Goal: Information Seeking & Learning: Learn about a topic

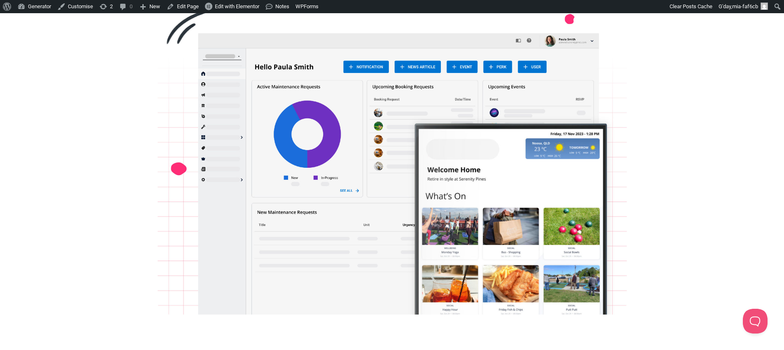
scroll to position [336, 0]
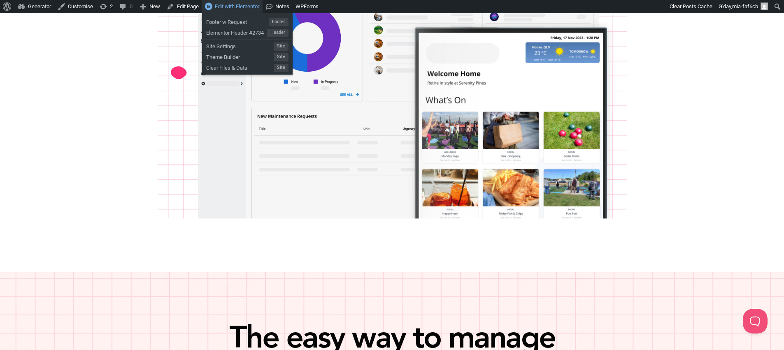
click at [244, 8] on span "Edit with Elementor" at bounding box center [237, 6] width 44 height 6
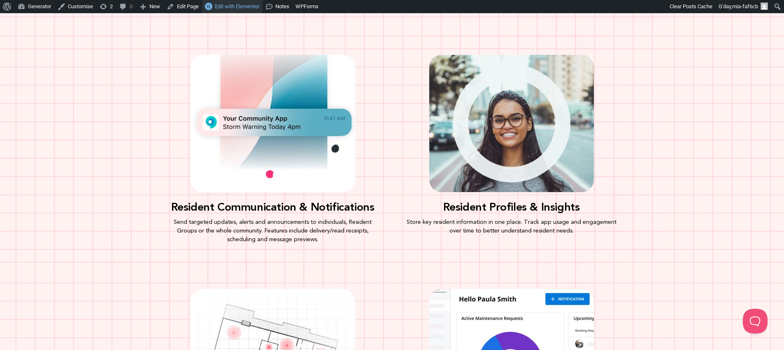
scroll to position [888, 0]
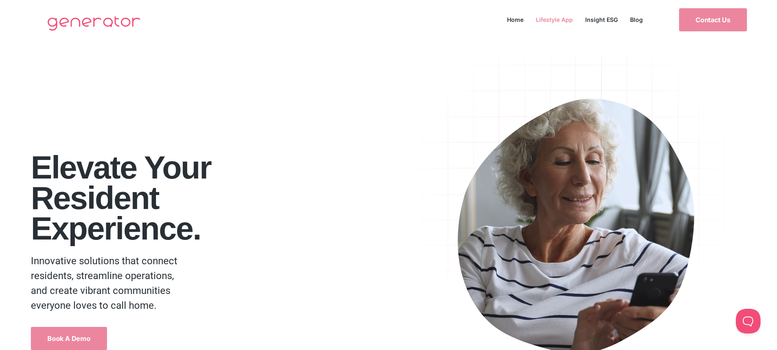
click at [562, 21] on link "Lifestyle App" at bounding box center [554, 19] width 49 height 11
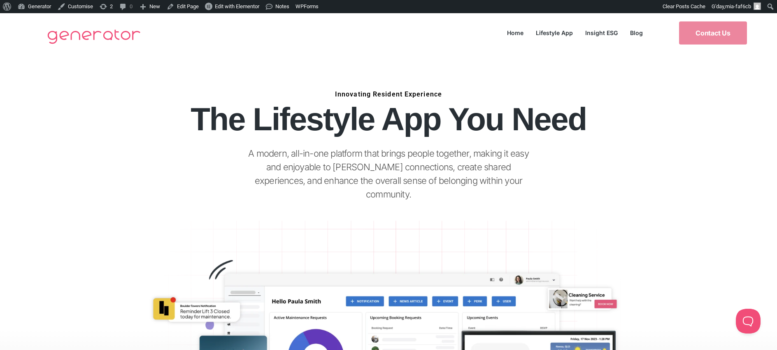
click at [564, 32] on link "Lifestyle App" at bounding box center [554, 32] width 49 height 11
click at [604, 32] on link "Insight ESG" at bounding box center [601, 32] width 45 height 11
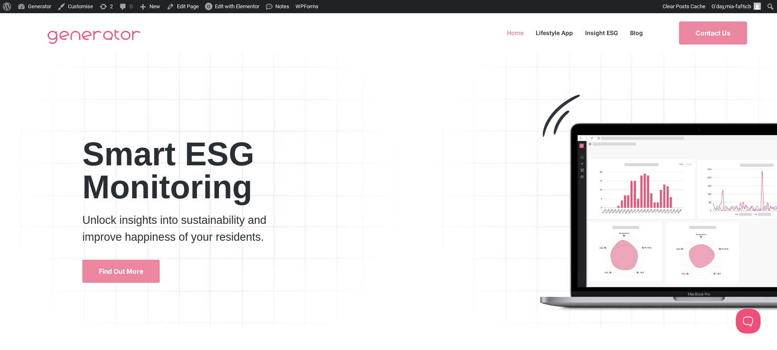
click at [516, 32] on link "Home" at bounding box center [515, 32] width 29 height 11
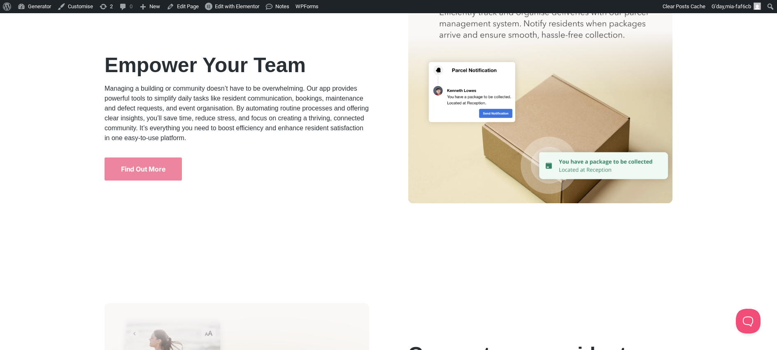
scroll to position [2463, 0]
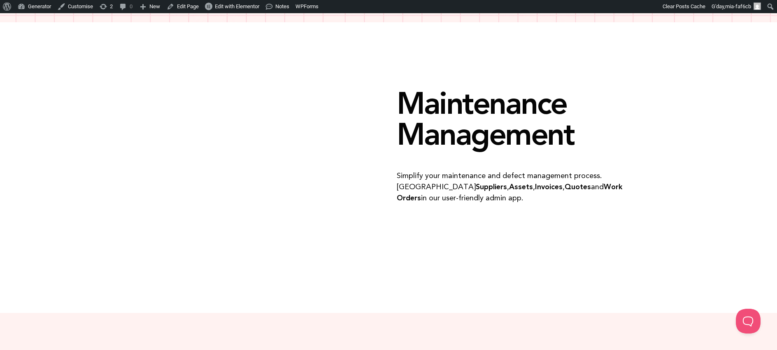
scroll to position [1314, 0]
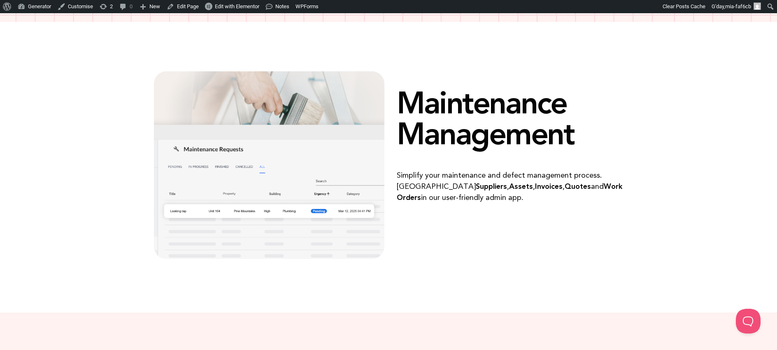
click at [382, 63] on div at bounding box center [388, 44] width 769 height 37
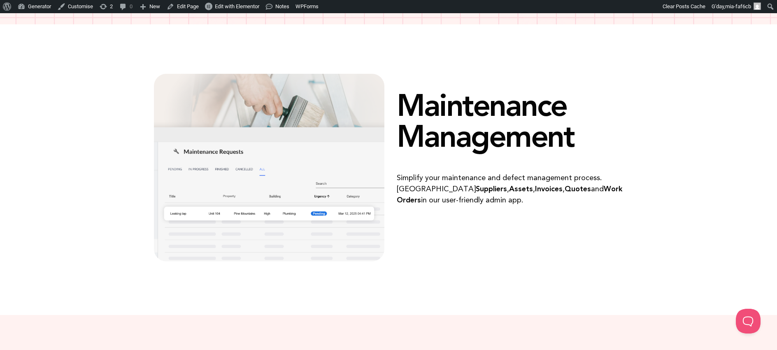
scroll to position [1311, 0]
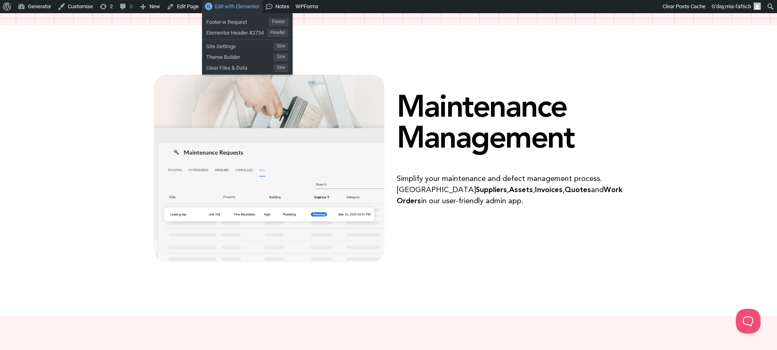
click at [257, 11] on link "Edit with Elementor" at bounding box center [232, 6] width 61 height 13
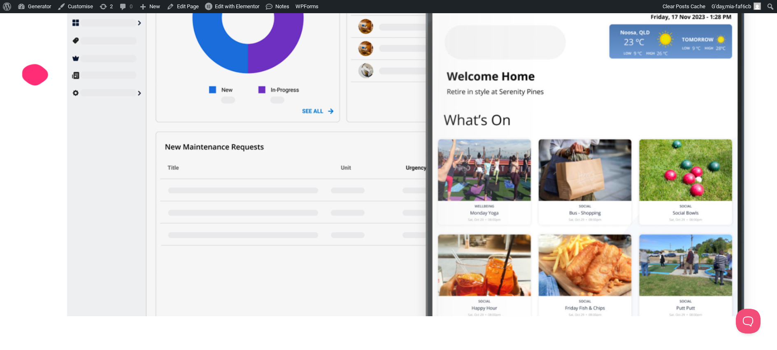
scroll to position [460, 0]
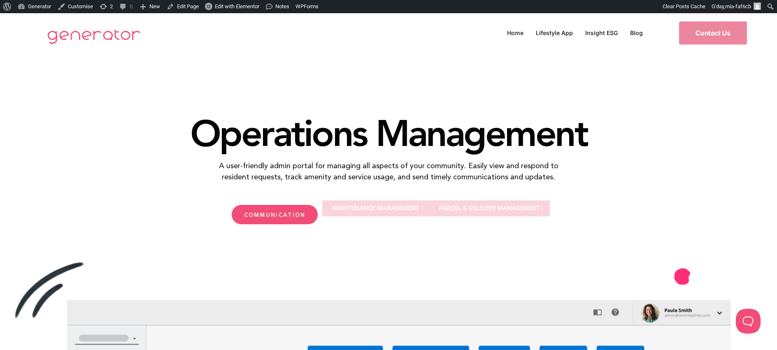
click at [716, 120] on div "Operations Management A user-friendly admin portal for managing all aspects of …" at bounding box center [388, 145] width 777 height 184
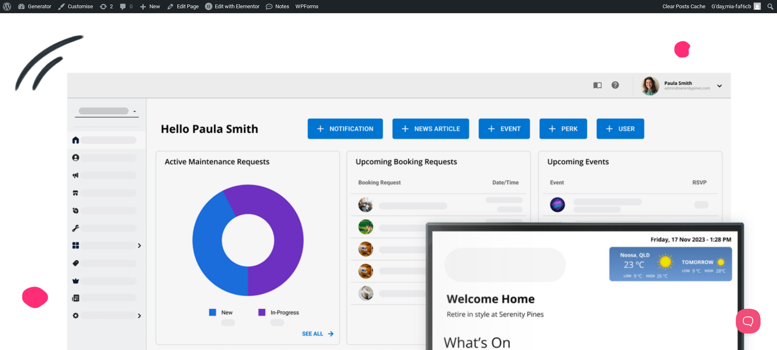
scroll to position [99, 0]
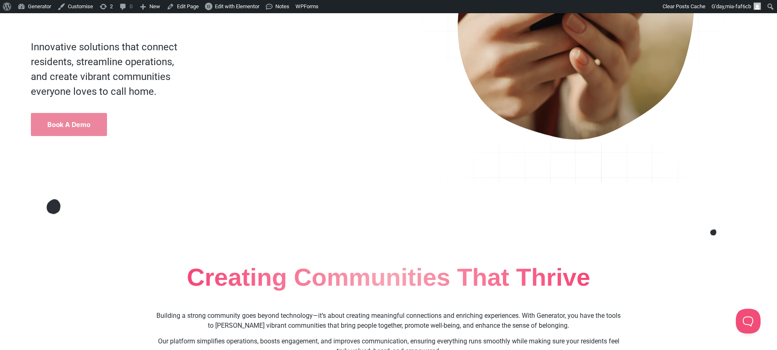
scroll to position [517, 0]
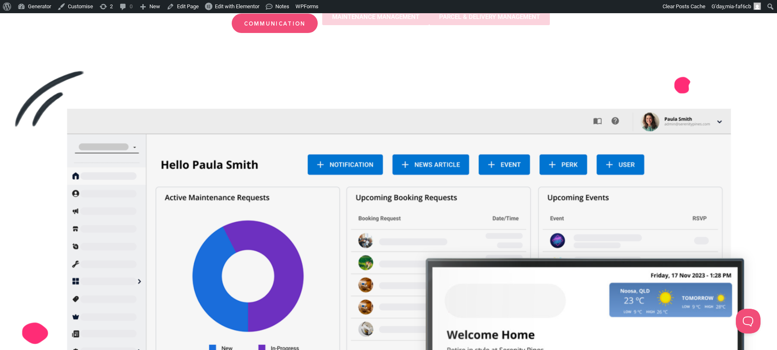
scroll to position [175, 0]
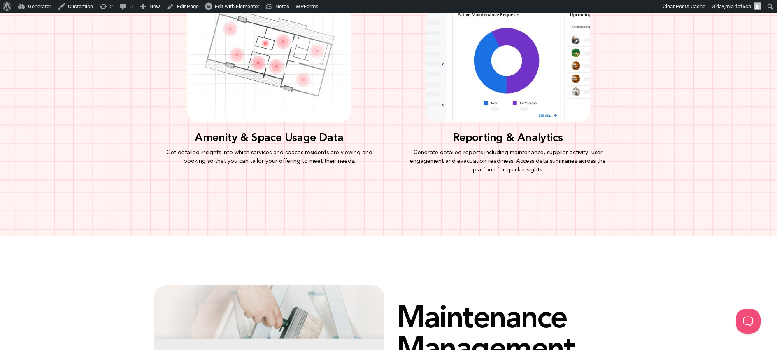
scroll to position [1082, 0]
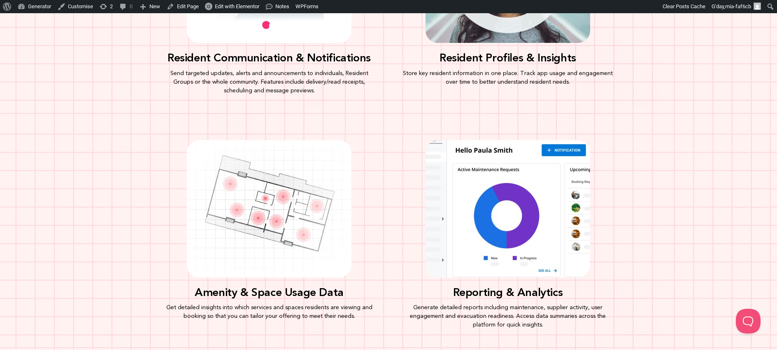
scroll to position [1114, 0]
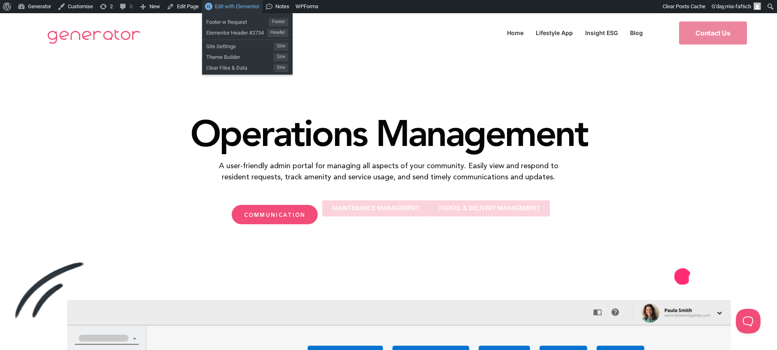
click at [244, 7] on span "Edit with Elementor" at bounding box center [237, 6] width 44 height 6
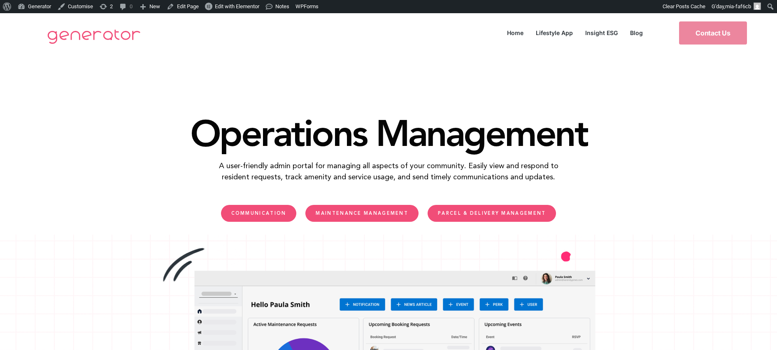
click at [370, 209] on link "MAINTENANCE MANAGEMENT" at bounding box center [361, 213] width 113 height 17
click at [497, 211] on span "PARCEL & DELIVERY MANAGEMENT" at bounding box center [492, 213] width 108 height 5
click at [277, 211] on span "COMMUNICATION" at bounding box center [258, 213] width 55 height 5
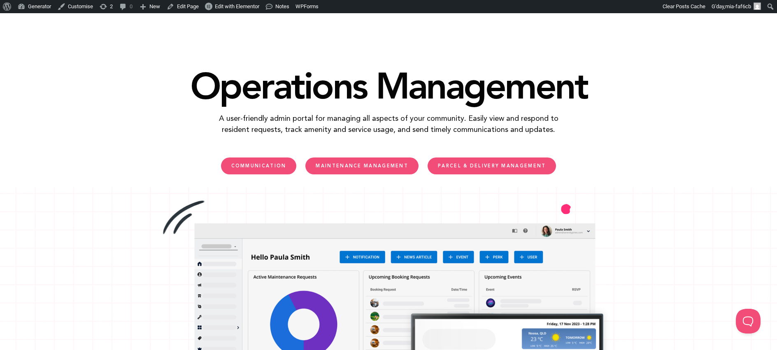
scroll to position [46, 0]
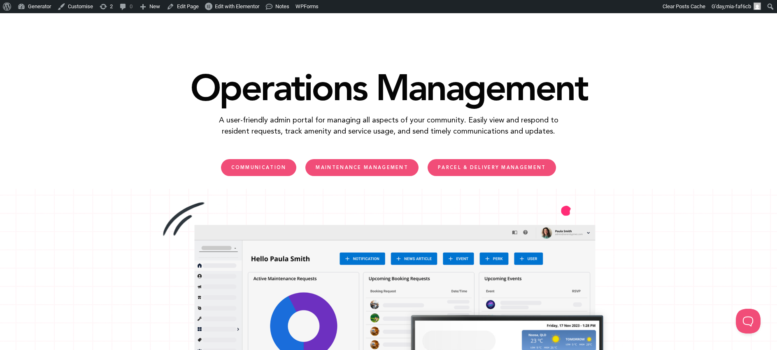
click at [278, 166] on span "COMMUNICATION" at bounding box center [258, 167] width 55 height 5
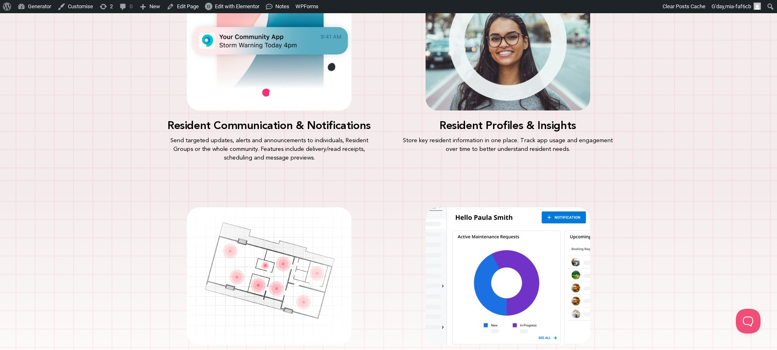
scroll to position [691, 0]
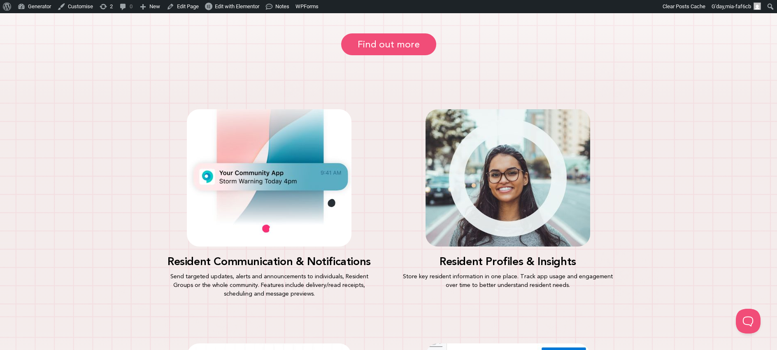
click at [417, 44] on span "Find out more" at bounding box center [389, 44] width 62 height 9
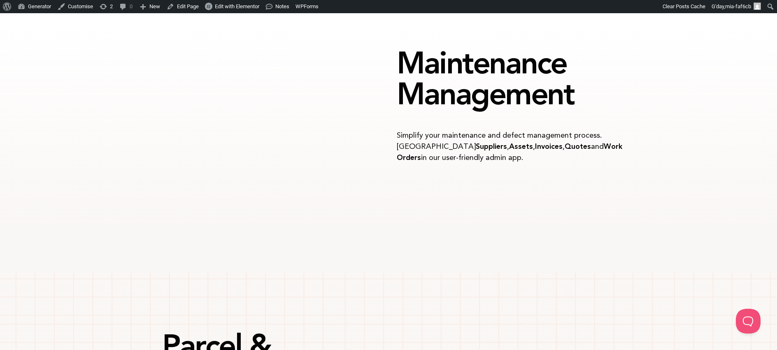
scroll to position [1301, 0]
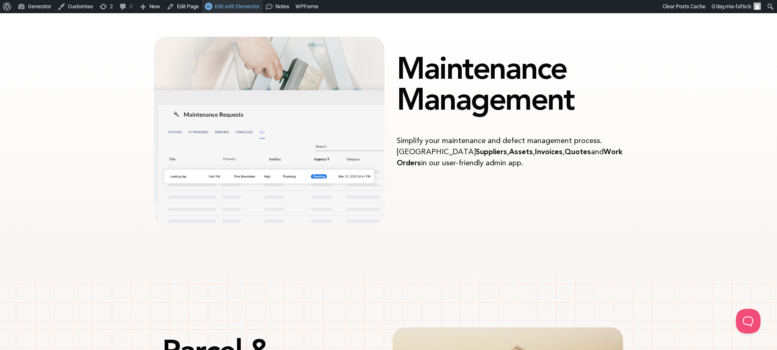
click at [235, 5] on span "Edit with Elementor" at bounding box center [237, 6] width 44 height 6
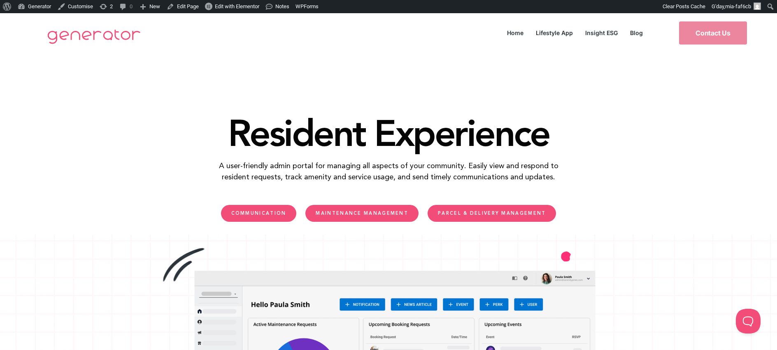
click at [282, 216] on link "COMMUNICATION" at bounding box center [259, 213] width 76 height 17
click at [365, 215] on span "MAINTENANCE MANAGEMENT" at bounding box center [362, 213] width 93 height 5
click at [473, 217] on link "PARCEL & DELIVERY MANAGEMENT" at bounding box center [492, 213] width 128 height 17
click at [277, 212] on span "COMMUNICATION" at bounding box center [258, 213] width 55 height 5
click at [368, 214] on span "MAINTENANCE MANAGEMENT" at bounding box center [362, 213] width 93 height 5
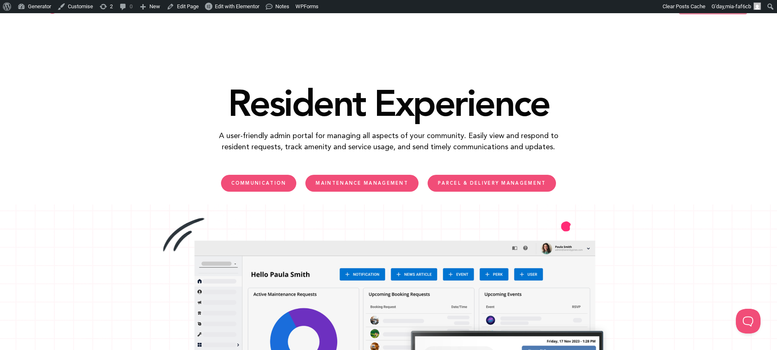
click at [497, 182] on span "PARCEL & DELIVERY MANAGEMENT" at bounding box center [492, 183] width 108 height 5
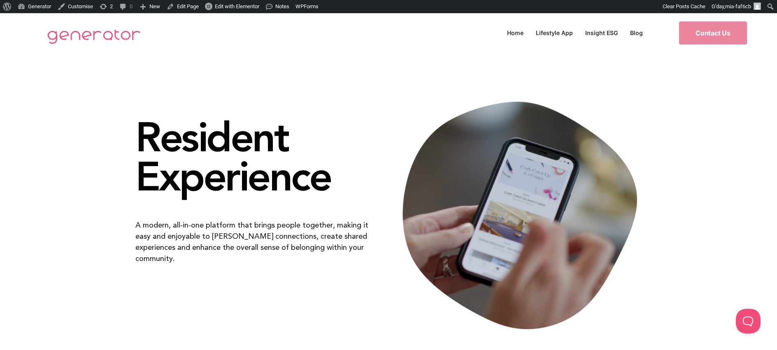
click at [310, 226] on p "A modern, all-in-one platform that brings people together, making it easy and e…" at bounding box center [257, 241] width 245 height 44
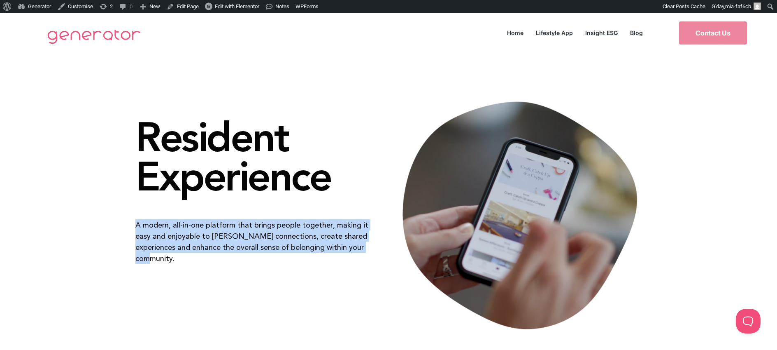
drag, startPoint x: 345, startPoint y: 247, endPoint x: 126, endPoint y: 223, distance: 221.1
click at [126, 223] on div "Resident Experience A modern, all-in-one platform that brings people together, …" at bounding box center [388, 215] width 777 height 242
copy p "A modern, all-in-one platform that brings people together, making it easy and e…"
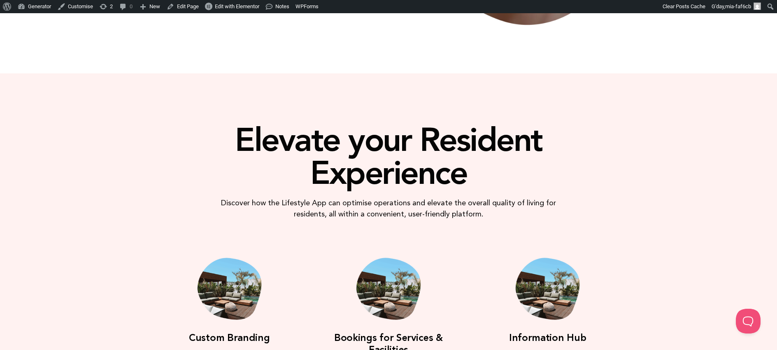
scroll to position [345, 0]
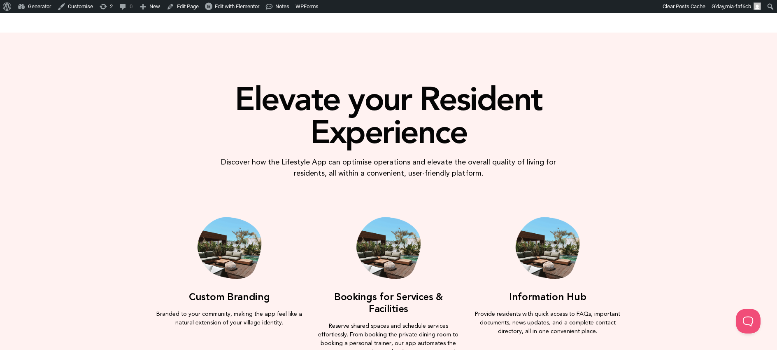
click at [462, 175] on p "Discover how the Lifestyle App can optimise operations and elevate the overall …" at bounding box center [389, 167] width 352 height 22
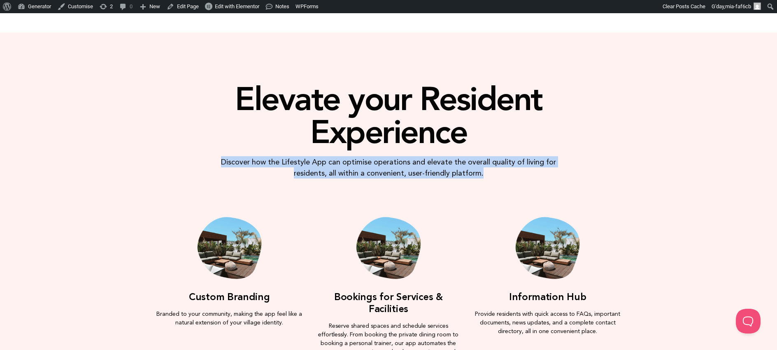
drag, startPoint x: 483, startPoint y: 174, endPoint x: 213, endPoint y: 158, distance: 270.1
click at [213, 158] on p "Discover how the Lifestyle App can optimise operations and elevate the overall …" at bounding box center [389, 167] width 352 height 22
copy p "Discover how the Lifestyle App can optimise operations and elevate the overall …"
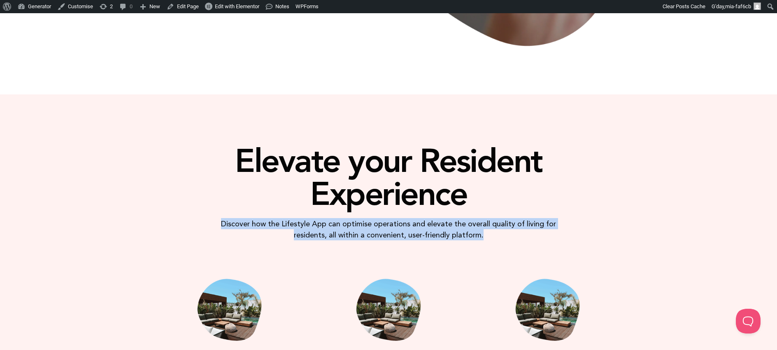
scroll to position [412, 0]
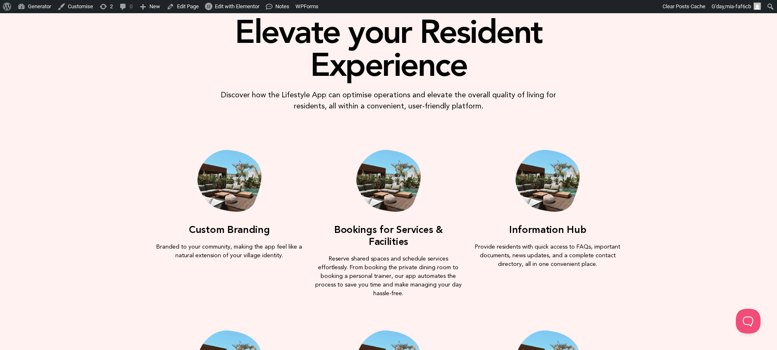
click at [610, 79] on div "Elevate your Resident Experience Discover how the Lifestyle App can optimise op…" at bounding box center [388, 43] width 469 height 156
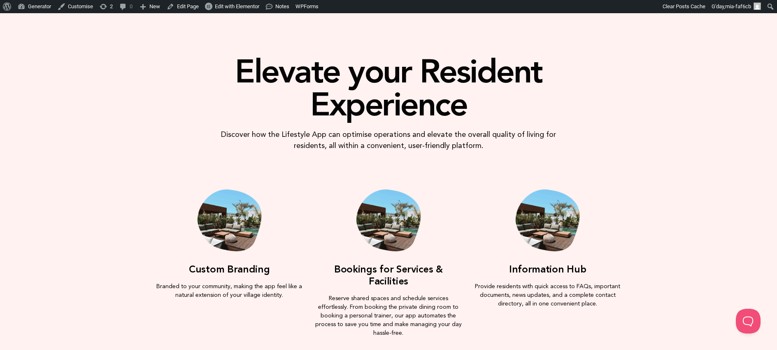
scroll to position [457, 0]
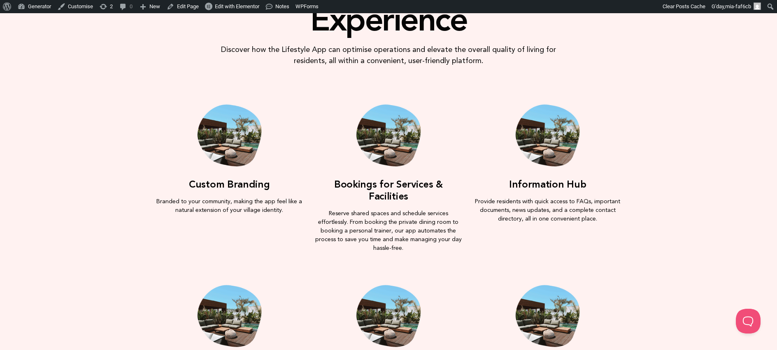
click at [235, 184] on h3 "Custom Branding" at bounding box center [229, 184] width 151 height 12
drag, startPoint x: 268, startPoint y: 183, endPoint x: 186, endPoint y: 186, distance: 82.0
click at [186, 186] on h3 "Custom Branding" at bounding box center [229, 184] width 151 height 12
copy h3 "Custom Branding"
click at [205, 204] on p "Branded to your community, making the app feel like a natural extension of your…" at bounding box center [229, 205] width 151 height 17
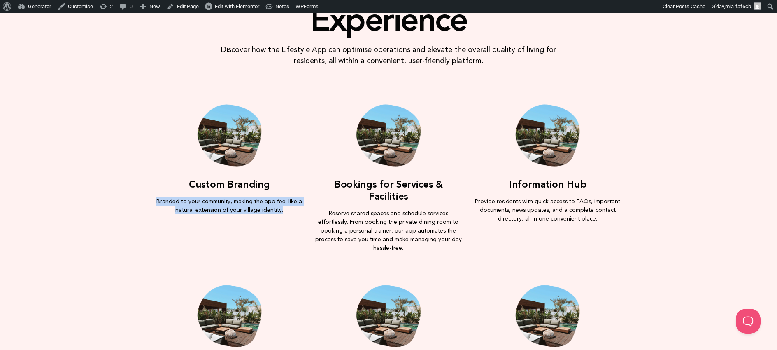
drag, startPoint x: 284, startPoint y: 209, endPoint x: 152, endPoint y: 200, distance: 132.9
click at [152, 200] on div "Custom Branding Branded to your community, making the app feel like a natural e…" at bounding box center [388, 176] width 777 height 160
copy p "Branded to your community, making the app feel like a natural extension of your…"
click at [432, 181] on h3 "Bookings for Services & Facilities" at bounding box center [388, 190] width 151 height 24
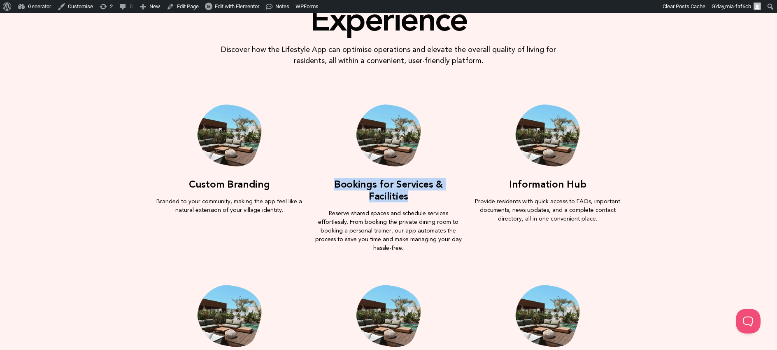
drag, startPoint x: 463, startPoint y: 182, endPoint x: 313, endPoint y: 182, distance: 149.9
click at [313, 182] on h3 "Bookings for Services & Facilities" at bounding box center [388, 190] width 151 height 24
copy h3 "Bookings for Services & Facilities"
click at [399, 209] on p "Reserve shared spaces and schedule services effortlessly. From booking the priv…" at bounding box center [388, 230] width 151 height 43
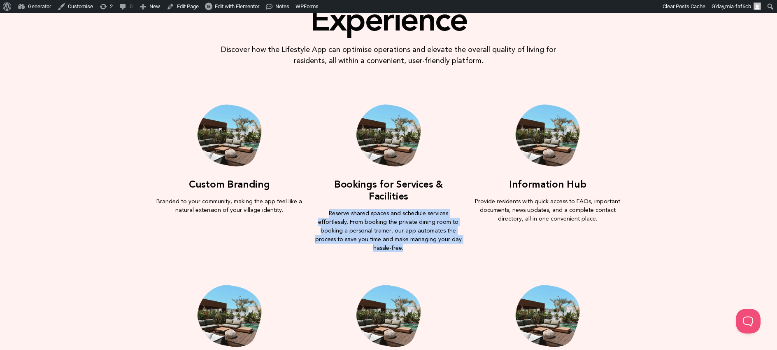
drag, startPoint x: 417, startPoint y: 223, endPoint x: 315, endPoint y: 201, distance: 104.6
click at [315, 209] on p "Reserve shared spaces and schedule services effortlessly. From booking the priv…" at bounding box center [388, 230] width 151 height 43
copy p "Reserve shared spaces and schedule services effortlessly. From booking the priv…"
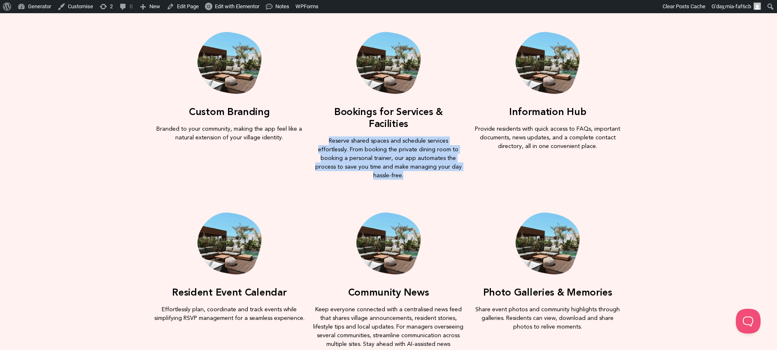
scroll to position [520, 0]
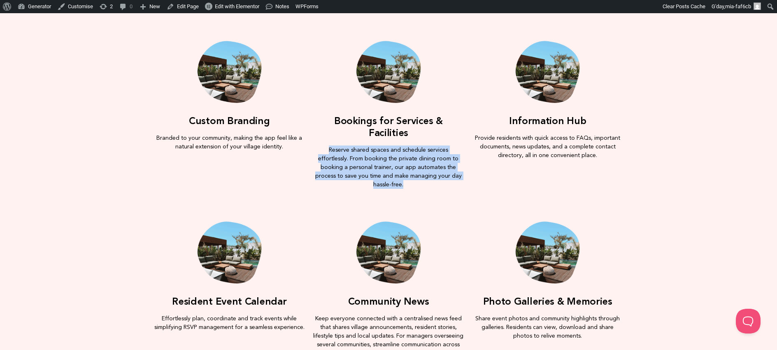
copy p "Reserve shared spaces and schedule services effortlessly. From booking the priv…"
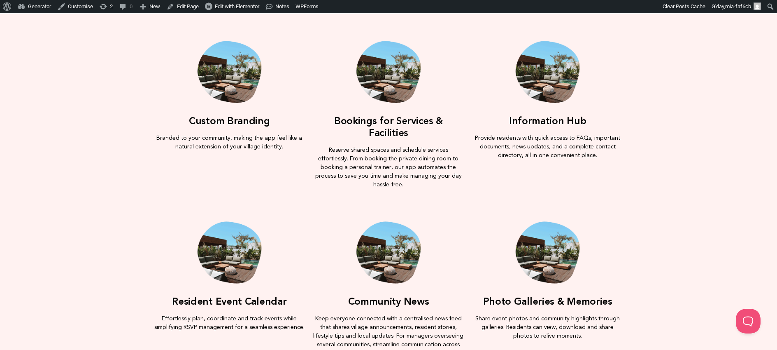
click at [552, 130] on div "Information Hub Provide residents with quick access to FAQs, important document…" at bounding box center [547, 137] width 151 height 44
drag, startPoint x: 563, startPoint y: 121, endPoint x: 511, endPoint y: 121, distance: 51.9
click at [511, 121] on h3 "Information Hub" at bounding box center [547, 121] width 151 height 12
copy h3 "Information Hub"
click at [562, 153] on p "Provide residents with quick access to FAQs, important documents, news updates,…" at bounding box center [547, 146] width 151 height 26
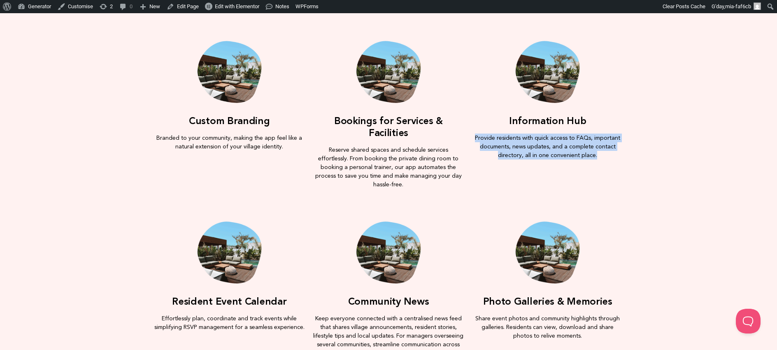
drag, startPoint x: 595, startPoint y: 156, endPoint x: 473, endPoint y: 136, distance: 123.9
click at [473, 136] on p "Provide residents with quick access to FAQs, important documents, news updates,…" at bounding box center [547, 146] width 151 height 26
copy p "Provide residents with quick access to FAQs, important documents, news updates,…"
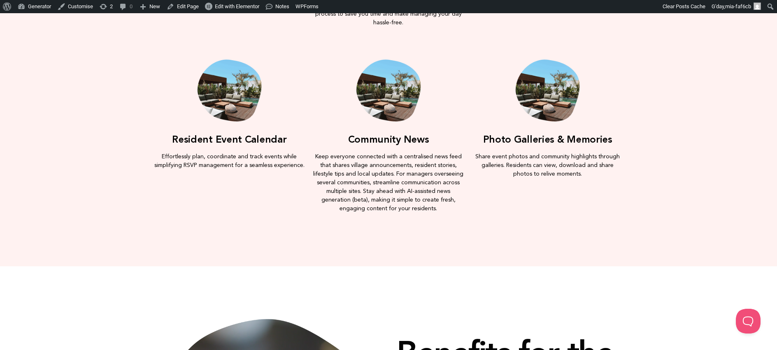
click at [277, 133] on h3 "Resident Event Calendar" at bounding box center [229, 139] width 151 height 12
drag, startPoint x: 286, startPoint y: 116, endPoint x: 174, endPoint y: 116, distance: 112.4
click at [174, 133] on h3 "Resident Event Calendar" at bounding box center [229, 139] width 151 height 12
copy h3 "Resident Event Calendar"
click at [252, 152] on p "Effortlessly plan, coordinate and track events while simplifying RSVP managemen…" at bounding box center [229, 160] width 151 height 17
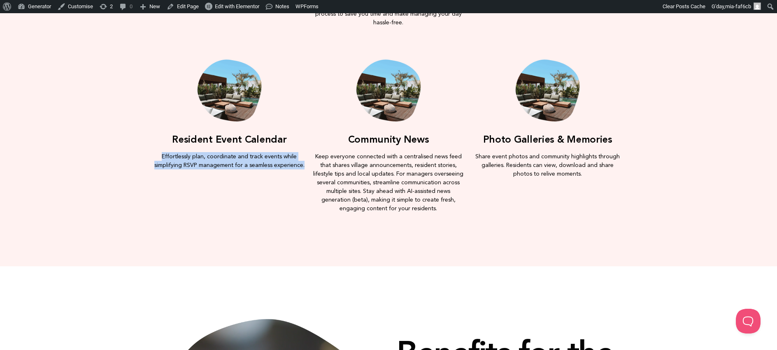
drag, startPoint x: 304, startPoint y: 144, endPoint x: 132, endPoint y: 132, distance: 172.9
click at [132, 132] on div "Resident Event Calendar Effortlessly plan, coordinate and track events while si…" at bounding box center [388, 133] width 777 height 165
click at [387, 133] on h3 "Community News" at bounding box center [388, 139] width 151 height 12
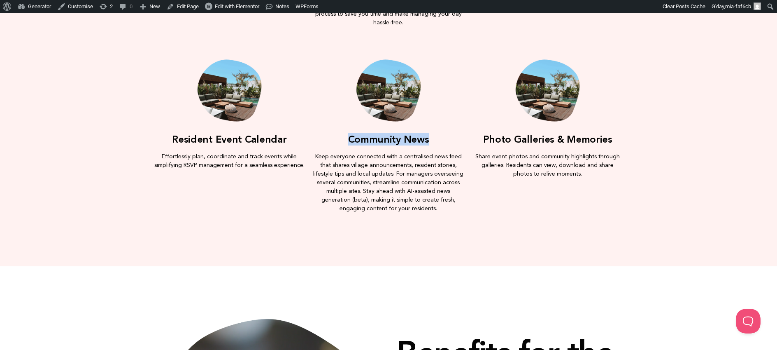
drag, startPoint x: 429, startPoint y: 117, endPoint x: 346, endPoint y: 116, distance: 82.4
click at [346, 133] on h3 "Community News" at bounding box center [388, 139] width 151 height 12
click at [366, 191] on p "Keep everyone connected with a centralised news feed that shares village announ…" at bounding box center [388, 182] width 151 height 61
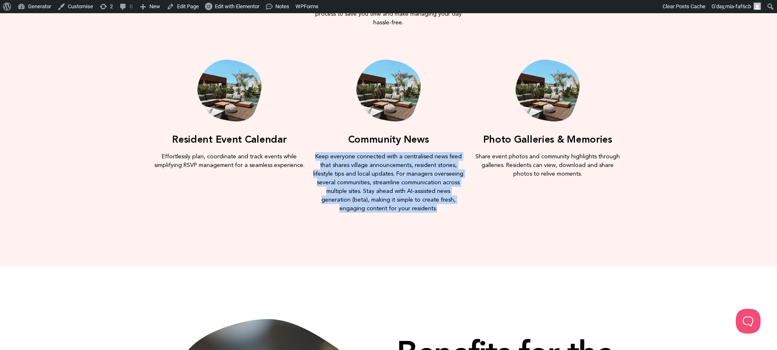
drag, startPoint x: 436, startPoint y: 188, endPoint x: 314, endPoint y: 131, distance: 135.2
click at [314, 152] on p "Keep everyone connected with a centralised news feed that shares village announ…" at bounding box center [388, 182] width 151 height 61
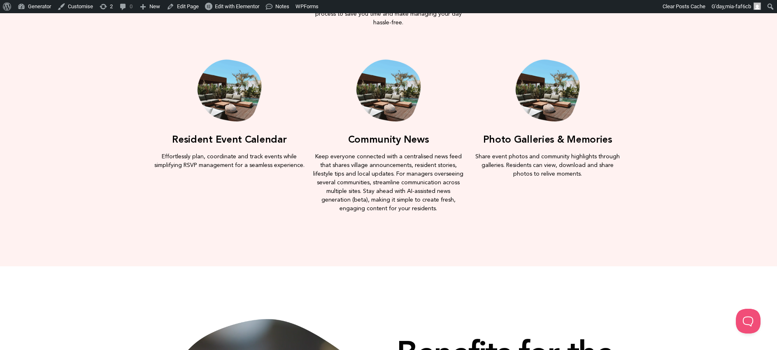
click at [592, 133] on h3 "Photo Galleries & Memories" at bounding box center [547, 139] width 151 height 12
drag, startPoint x: 613, startPoint y: 118, endPoint x: 483, endPoint y: 119, distance: 130.5
click at [483, 133] on h3 "Photo Galleries & Memories" at bounding box center [547, 139] width 151 height 12
click at [553, 152] on p "Share event photos and community highlights through galleries. Residents can vi…" at bounding box center [547, 165] width 151 height 26
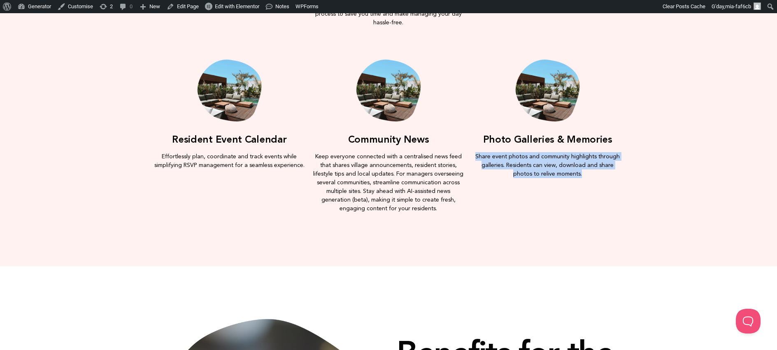
drag, startPoint x: 535, startPoint y: 145, endPoint x: 473, endPoint y: 132, distance: 63.1
click at [473, 152] on p "Share event photos and community highlights through galleries. Residents can vi…" at bounding box center [547, 165] width 151 height 26
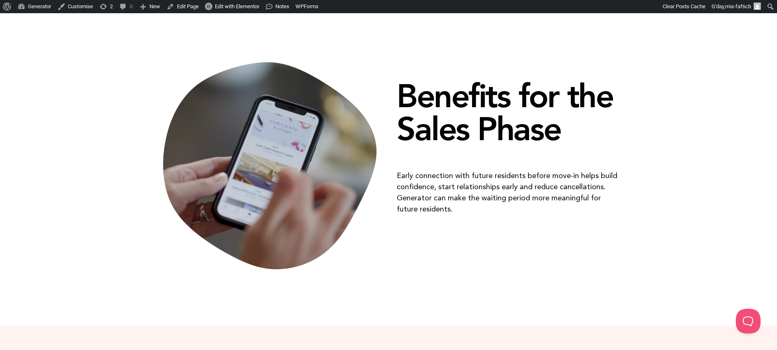
scroll to position [897, 0]
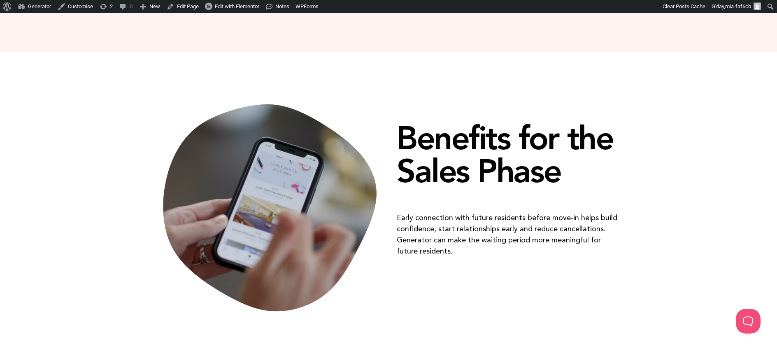
click at [544, 128] on h1 "Benefits for the Sales Phase" at bounding box center [508, 154] width 222 height 66
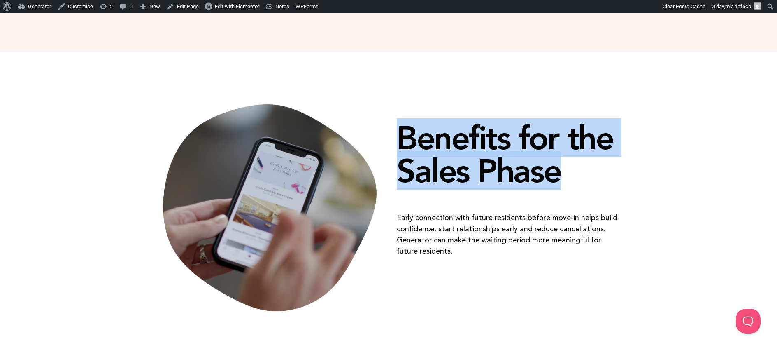
drag, startPoint x: 564, startPoint y: 153, endPoint x: 394, endPoint y: 112, distance: 175.7
click at [394, 112] on div "Benefits for the Sales Phase Early connection with future residents before move…" at bounding box center [508, 207] width 231 height 213
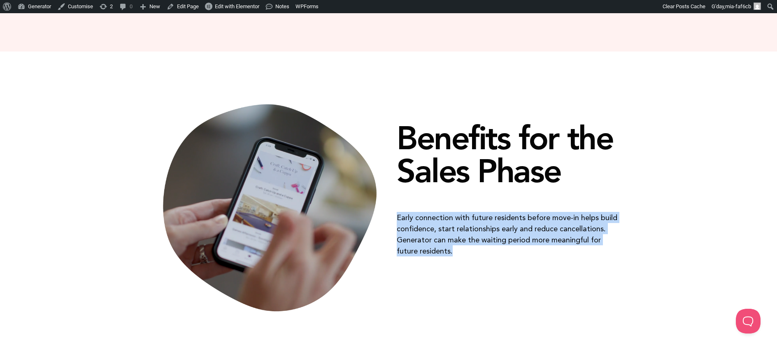
drag, startPoint x: 457, startPoint y: 232, endPoint x: 391, endPoint y: 196, distance: 75.7
click at [391, 196] on div "Benefits for the Sales Phase Early connection with future residents before move…" at bounding box center [388, 207] width 469 height 221
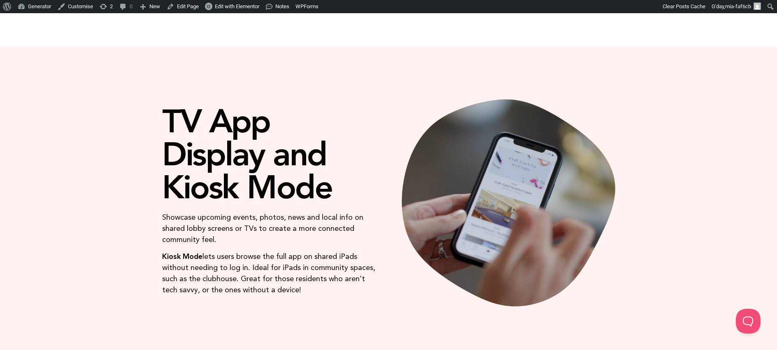
scroll to position [1222, 0]
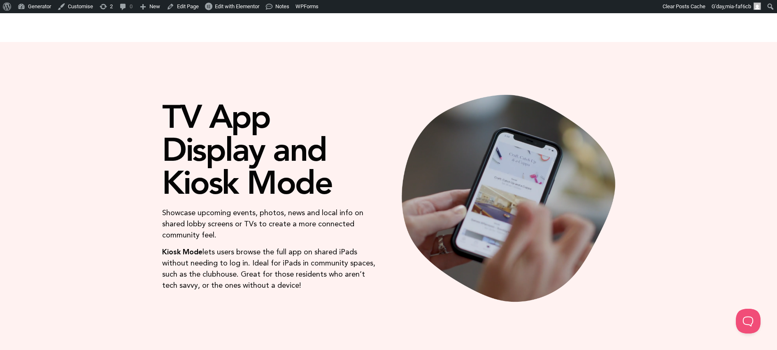
click at [268, 140] on h1 "TV App Display and Kiosk Mode" at bounding box center [269, 149] width 214 height 99
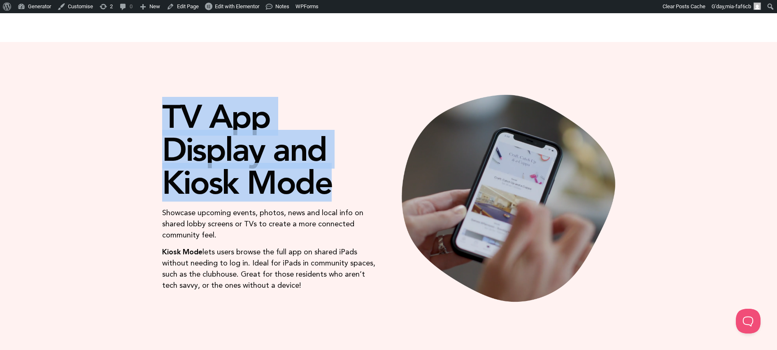
drag, startPoint x: 330, startPoint y: 161, endPoint x: 161, endPoint y: 91, distance: 182.6
click at [161, 96] on div "TV App Display and Kiosk Mode Showcase upcoming events, photos, news and local …" at bounding box center [269, 203] width 222 height 214
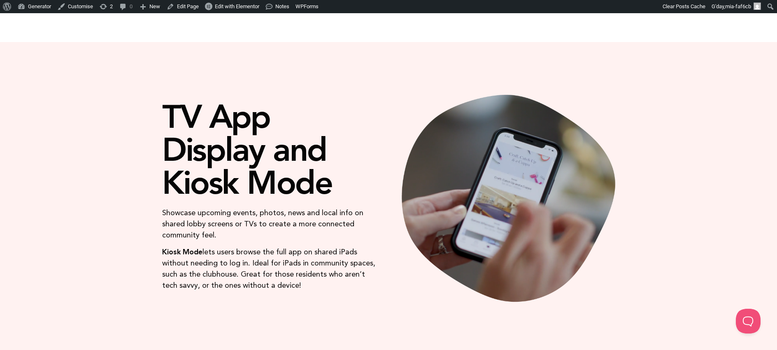
click at [189, 249] on p "Kiosk Mode lets users browse the full app on shared iPads without needing to lo…" at bounding box center [269, 268] width 214 height 44
drag, startPoint x: 298, startPoint y: 263, endPoint x: 155, endPoint y: 191, distance: 160.2
click at [155, 191] on div "TV App Display and Kiosk Mode Showcase upcoming events, photos, news and local …" at bounding box center [269, 202] width 231 height 222
